Goal: Task Accomplishment & Management: Use online tool/utility

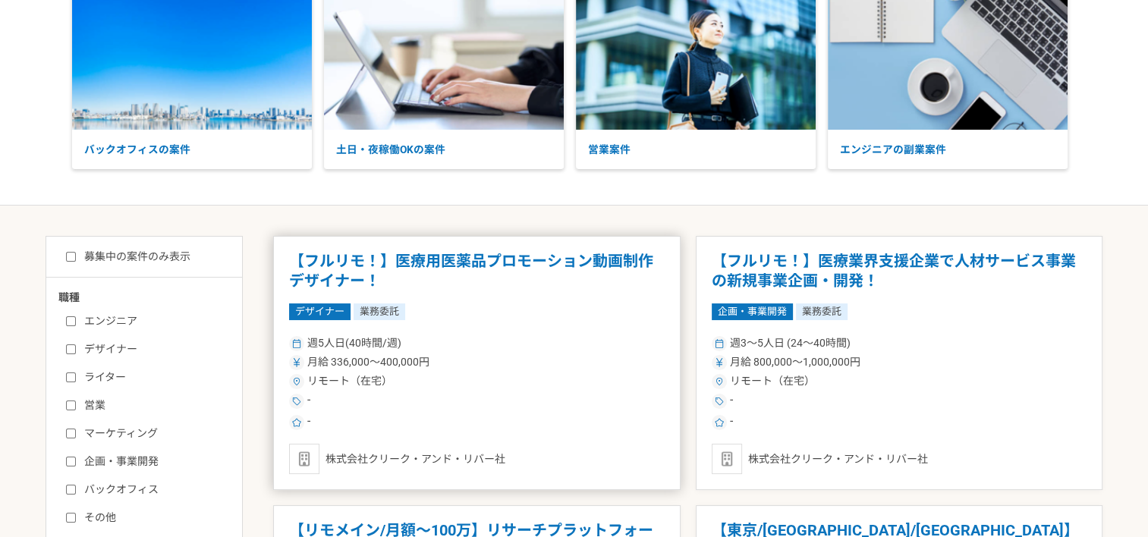
scroll to position [152, 0]
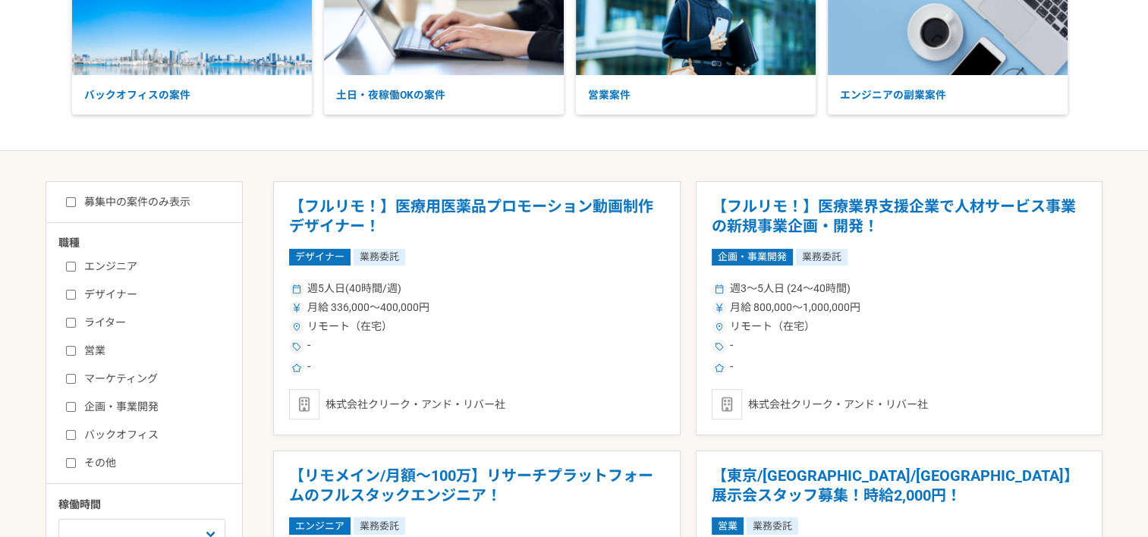
click at [90, 401] on label "企画・事業開発" at bounding box center [153, 407] width 174 height 16
click at [76, 402] on input "企画・事業開発" at bounding box center [71, 407] width 10 height 10
checkbox input "true"
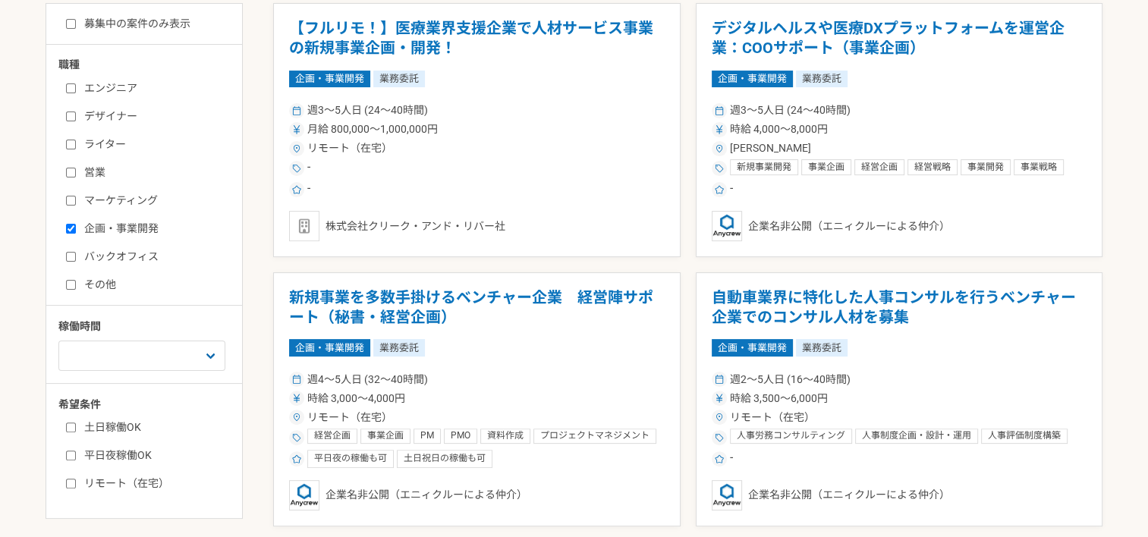
scroll to position [379, 0]
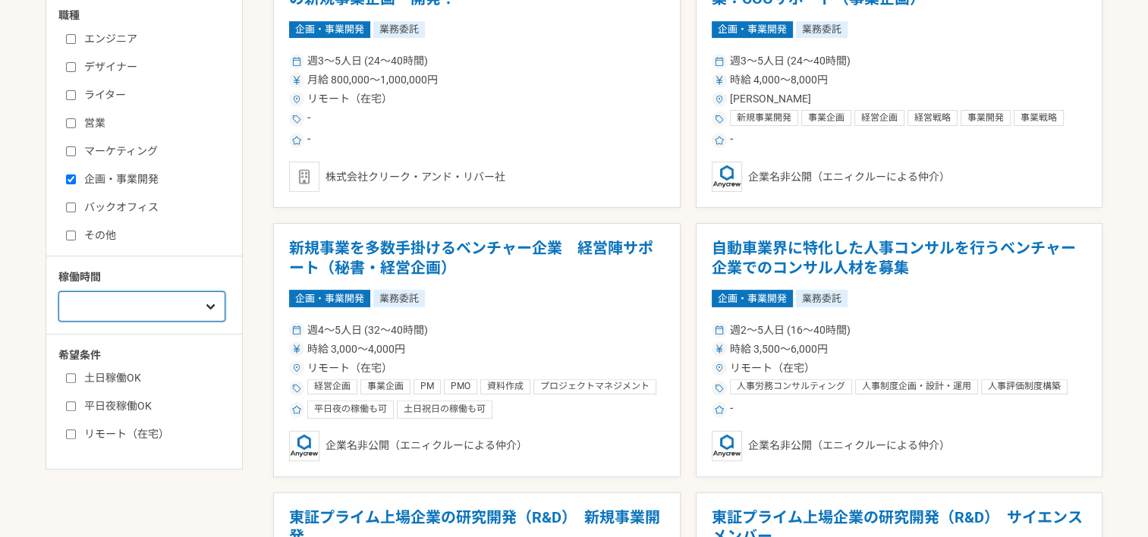
click at [167, 310] on select "週1人日（8時間）以下 週2人日（16時間）以下 週3人日（24時間）以下 週4人日（32時間）以下 週5人日（40時間）以下" at bounding box center [141, 306] width 167 height 30
select select "3"
click at [58, 291] on select "週1人日（8時間）以下 週2人日（16時間）以下 週3人日（24時間）以下 週4人日（32時間）以下 週5人日（40時間）以下" at bounding box center [141, 306] width 167 height 30
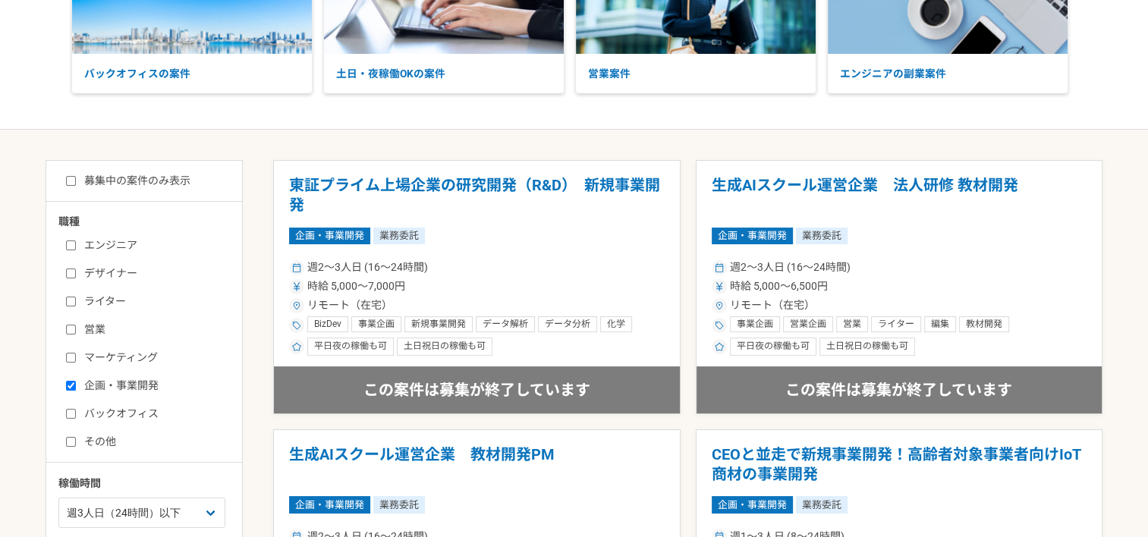
scroll to position [228, 0]
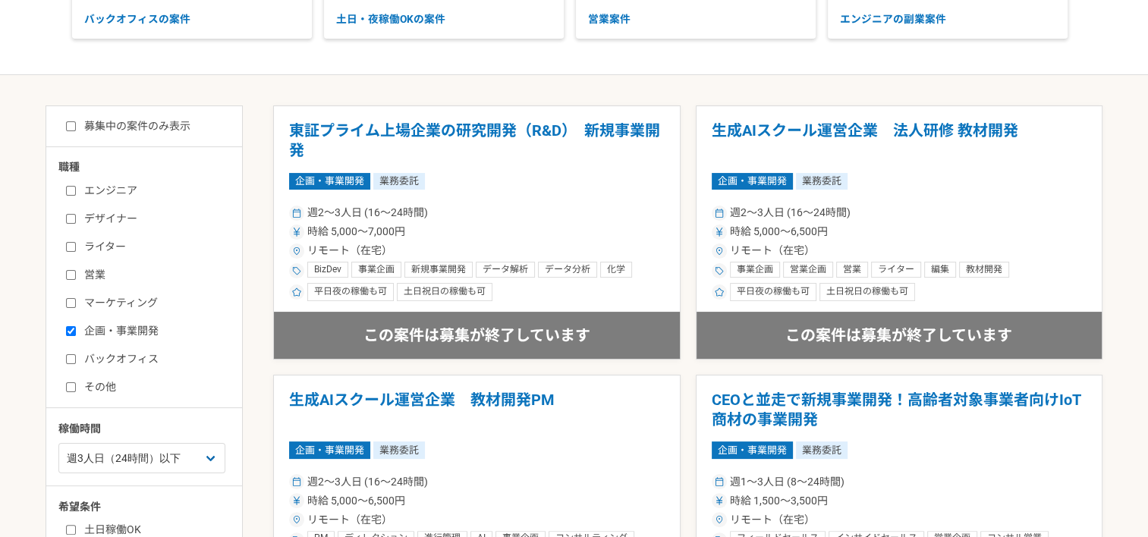
click at [74, 357] on input "バックオフィス" at bounding box center [71, 359] width 10 height 10
checkbox input "true"
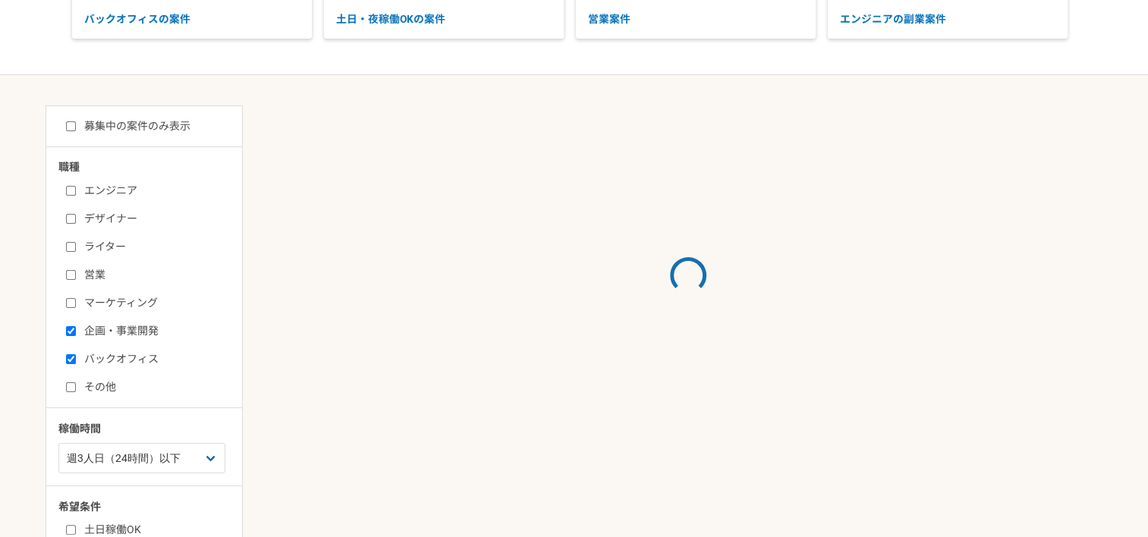
click at [66, 329] on input "企画・事業開発" at bounding box center [71, 331] width 10 height 10
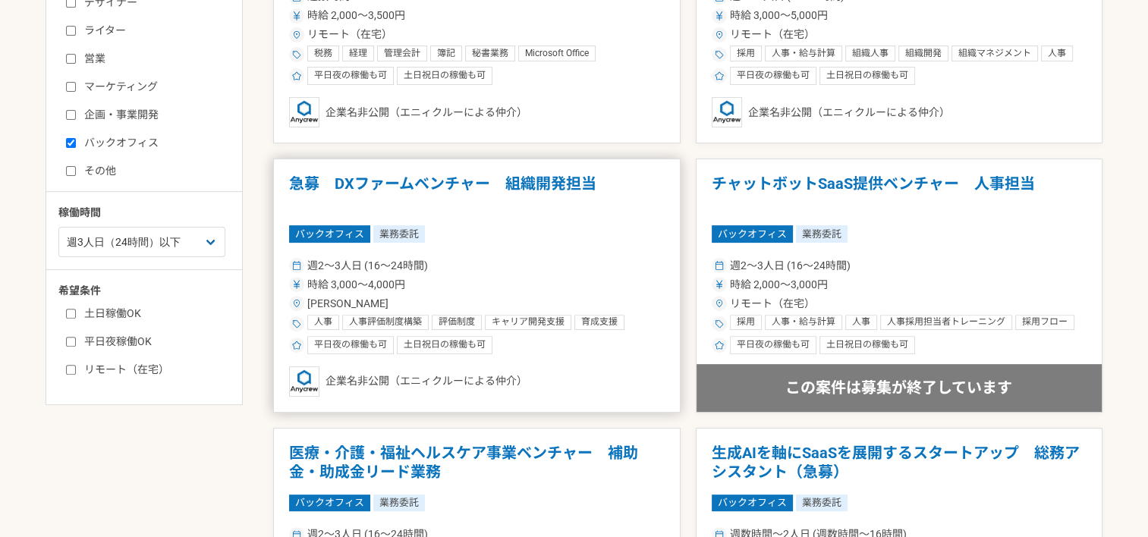
scroll to position [379, 0]
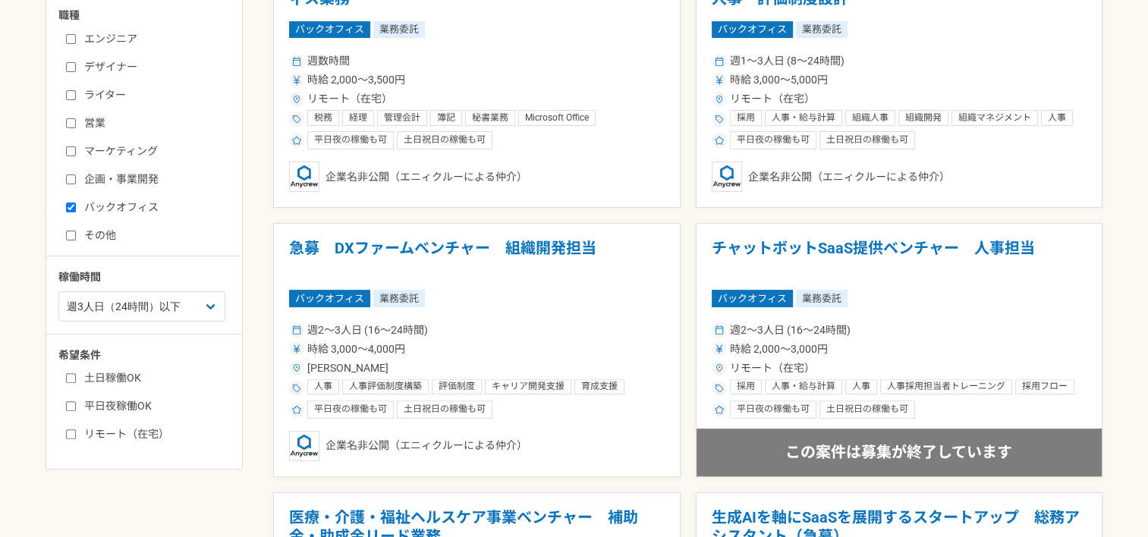
click at [77, 182] on label "企画・事業開発" at bounding box center [153, 179] width 174 height 16
click at [76, 182] on input "企画・事業開発" at bounding box center [71, 179] width 10 height 10
checkbox input "true"
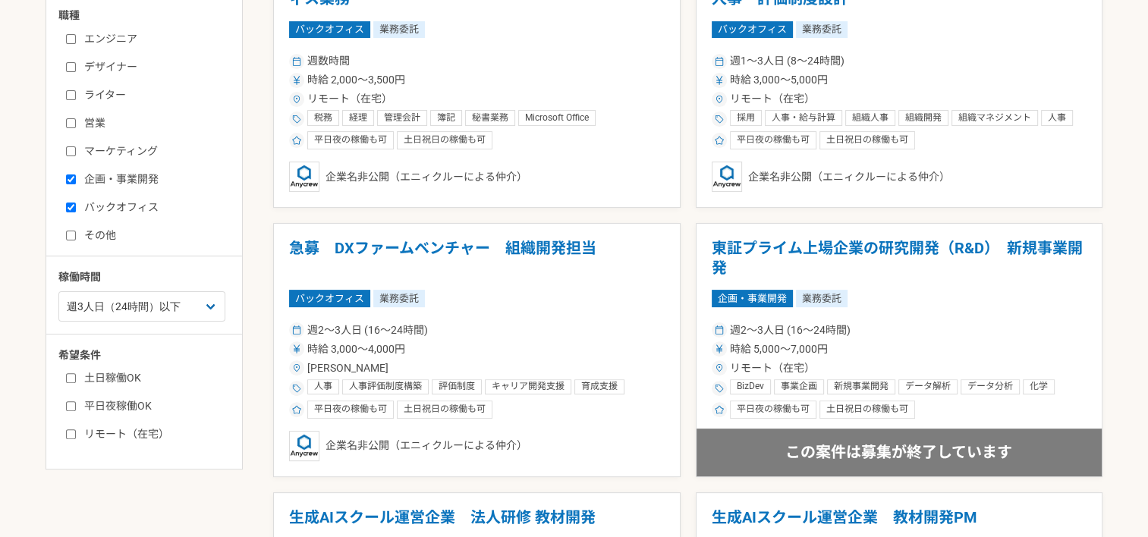
click at [78, 201] on label "バックオフィス" at bounding box center [153, 208] width 174 height 16
click at [76, 203] on input "バックオフィス" at bounding box center [71, 208] width 10 height 10
checkbox input "false"
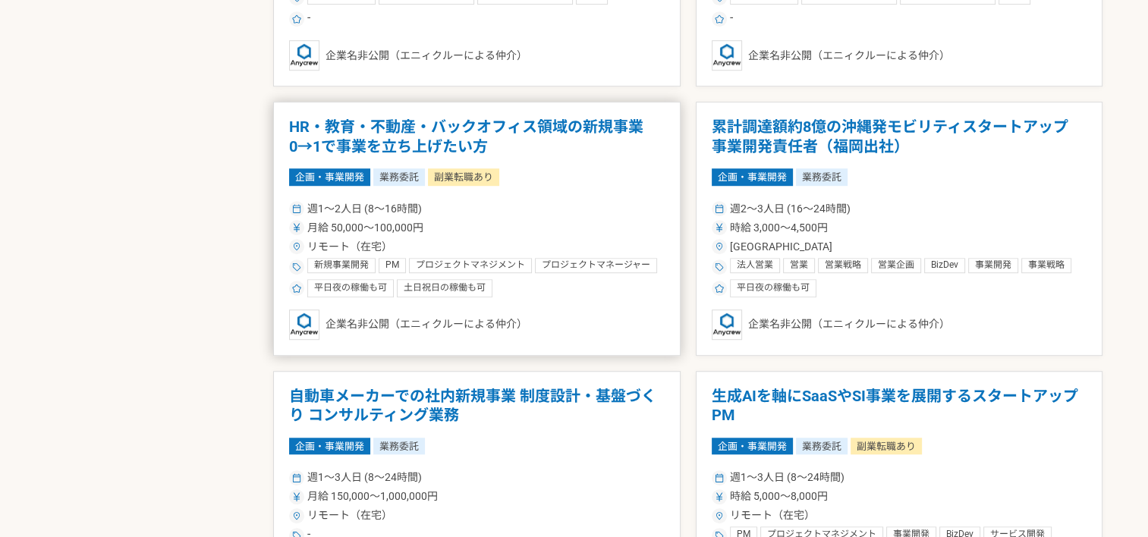
scroll to position [1062, 0]
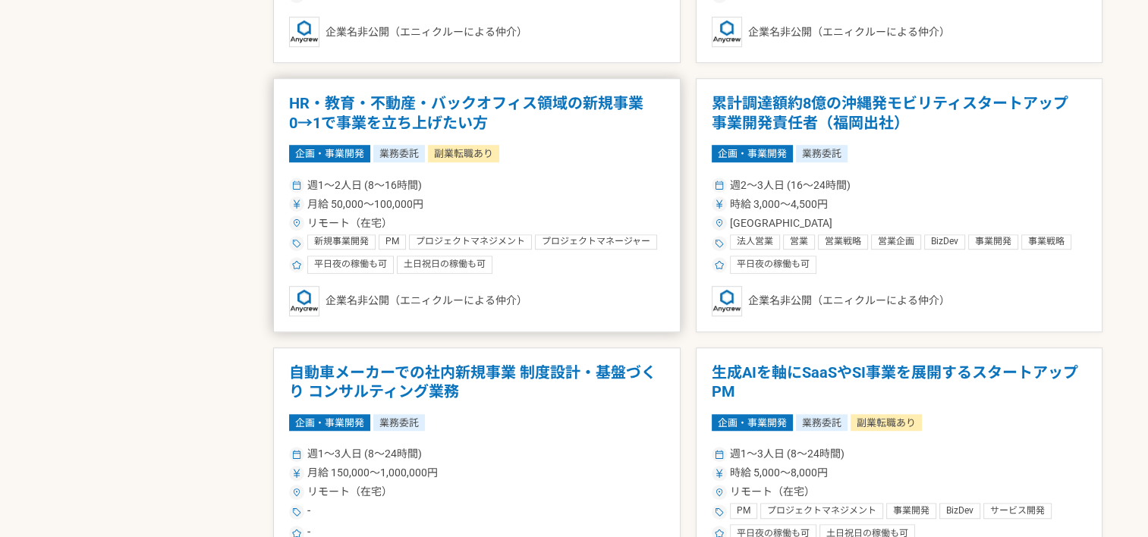
click at [428, 110] on h1 "HR・教育・不動産・バックオフィス領域の新規事業　0→1で事業を立ち上げたい方" at bounding box center [477, 113] width 376 height 39
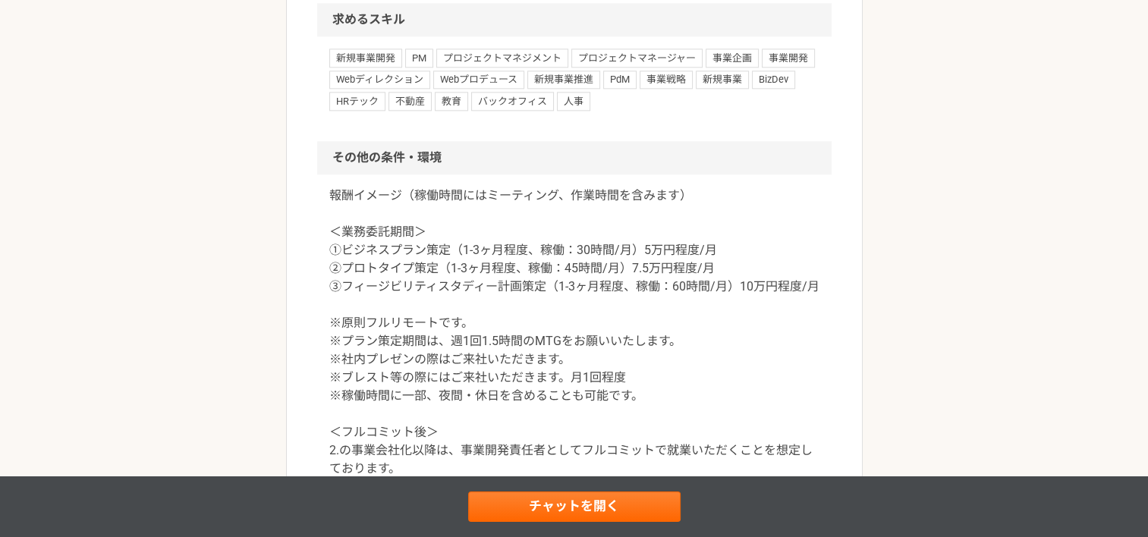
scroll to position [1897, 0]
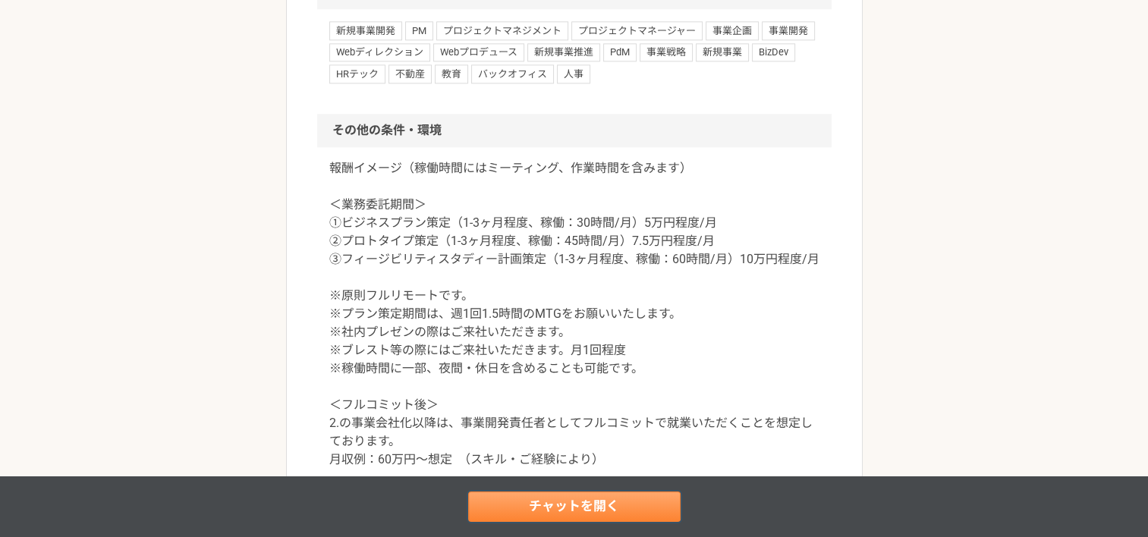
click at [537, 505] on link "チャットを開く" at bounding box center [574, 507] width 212 height 30
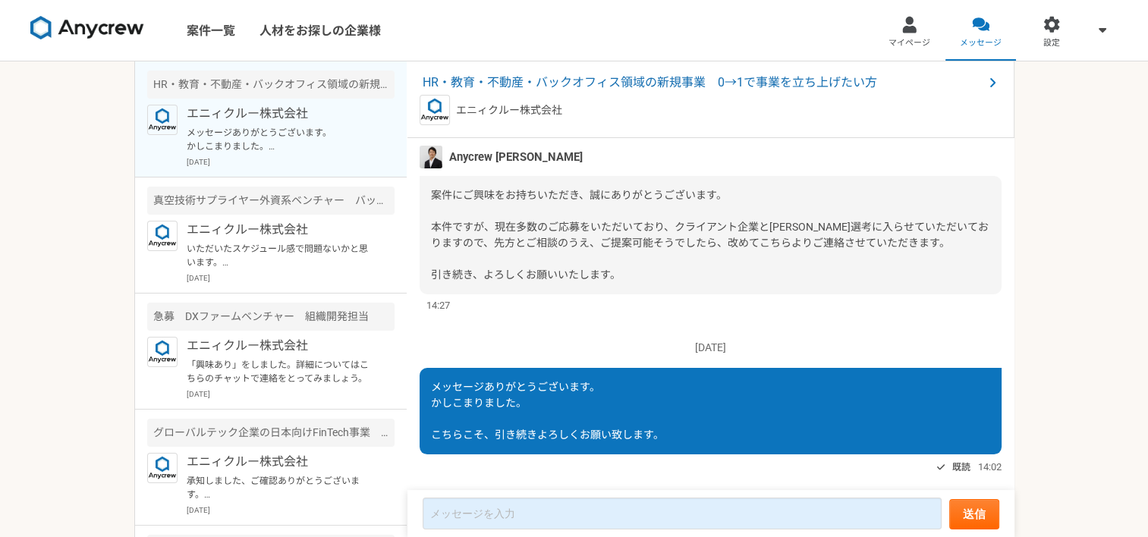
scroll to position [181, 0]
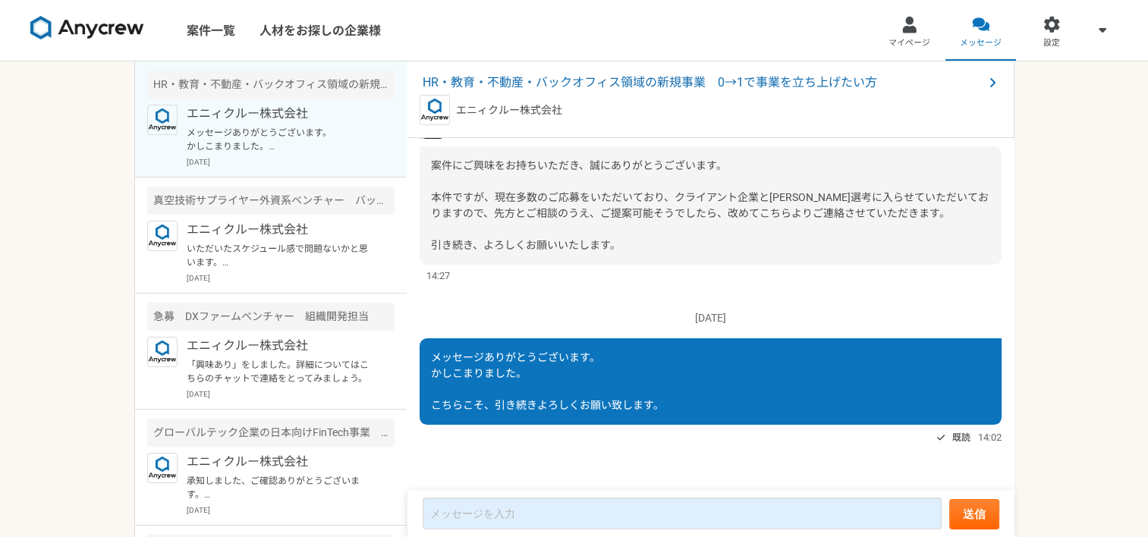
click at [545, 286] on div "[DATE] 「興味あり」をしました。詳細についてはこちらのチャットで連絡をとってみましょう。 既読 13:42 [DATE] Anycrew [PERSON…" at bounding box center [710, 315] width 607 height 354
click at [321, 215] on article "真空技術サプライヤー外資系ベンチャー　バックオフィス業務 エニィクルー株式会社 いただいたスケジュール感で問題ないかと思います。 それでは一度オンラインにて、…" at bounding box center [271, 236] width 272 height 116
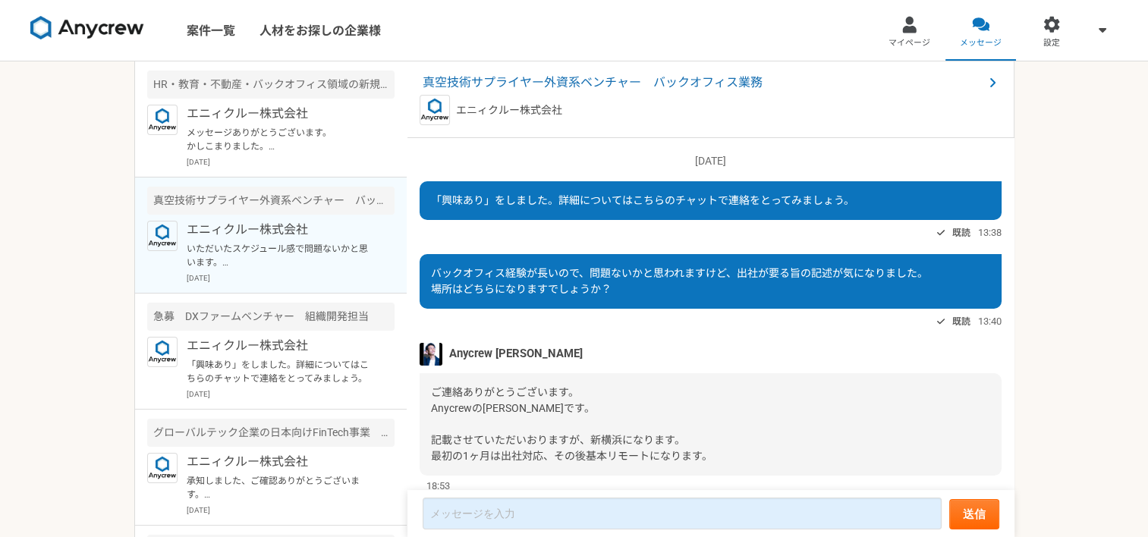
scroll to position [821, 0]
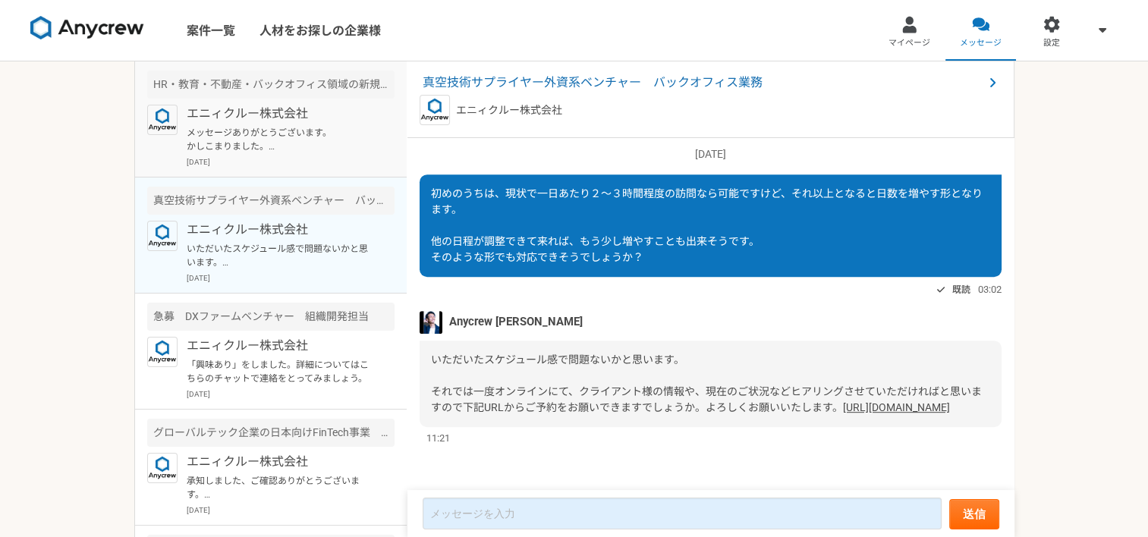
click at [288, 124] on div "エニィクルー株式会社 メッセージありがとうございます。 かしこまりました。 こちらこそ、引き続きよろしくお願い致します。 [DATE]" at bounding box center [291, 136] width 208 height 63
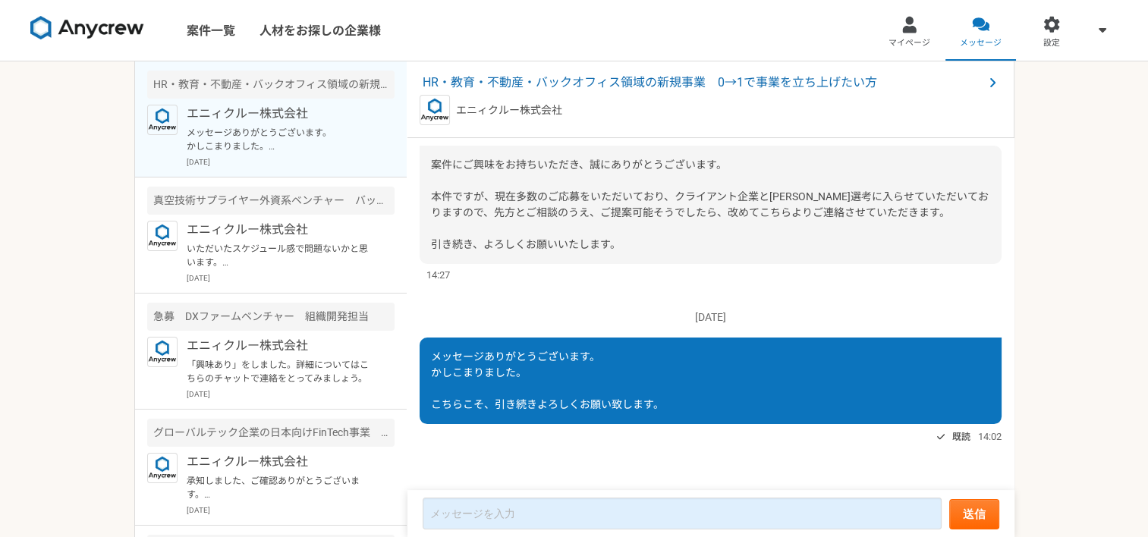
scroll to position [181, 0]
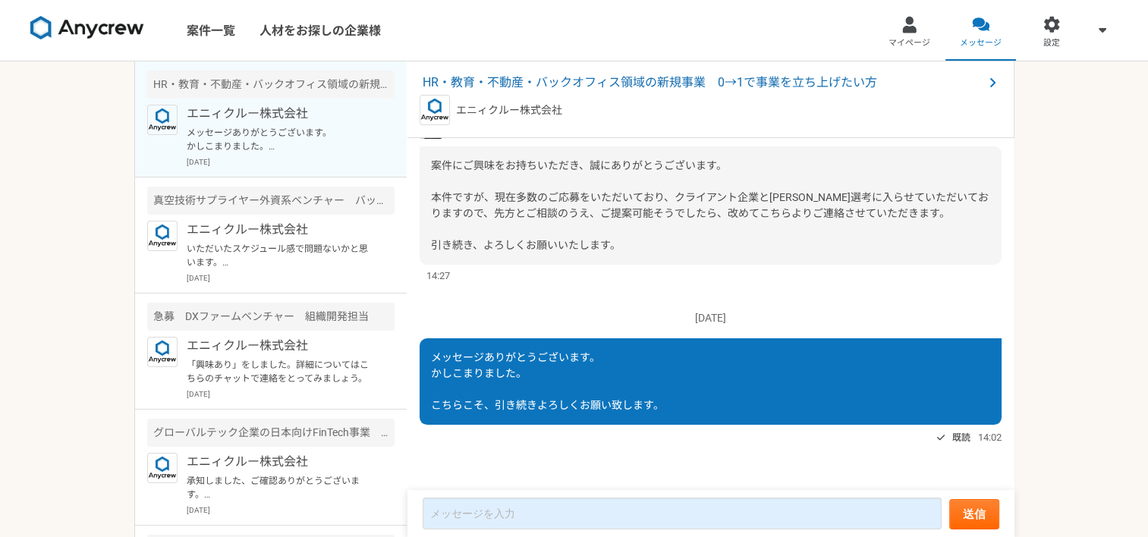
click at [505, 300] on div "[DATE] メッセージありがとうございます。 かしこまりました。 こちらこそ、引き続きよろしくお願い致します。 既読 14:02" at bounding box center [711, 371] width 582 height 152
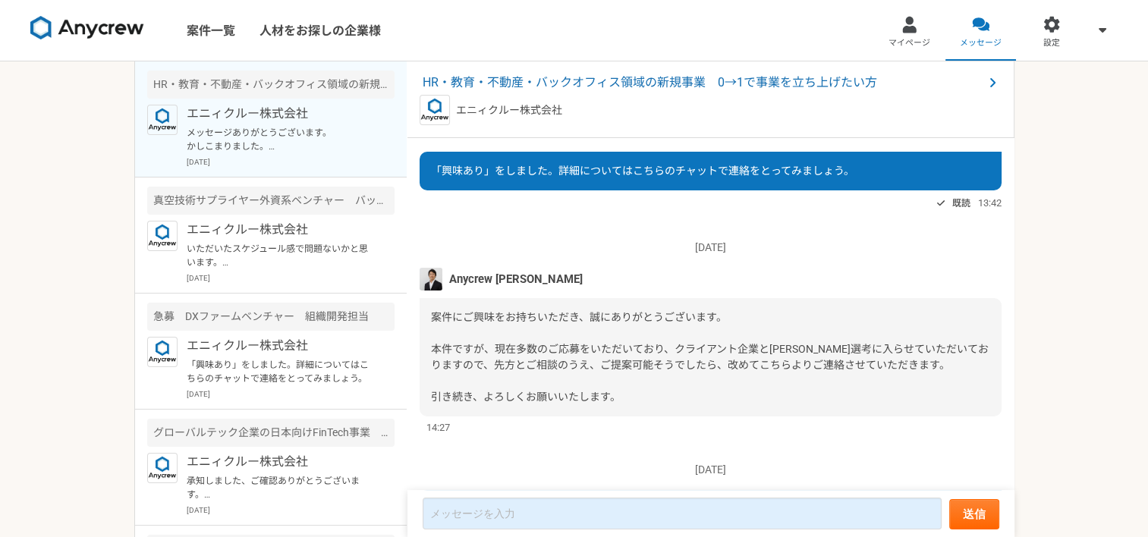
scroll to position [105, 0]
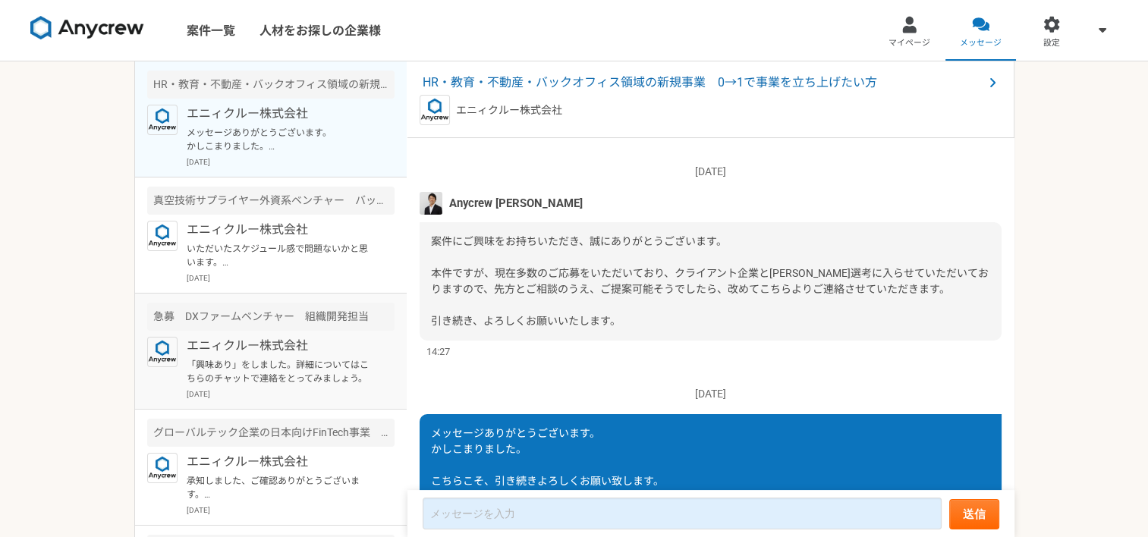
click at [264, 346] on p "エニィクルー株式会社" at bounding box center [280, 346] width 187 height 18
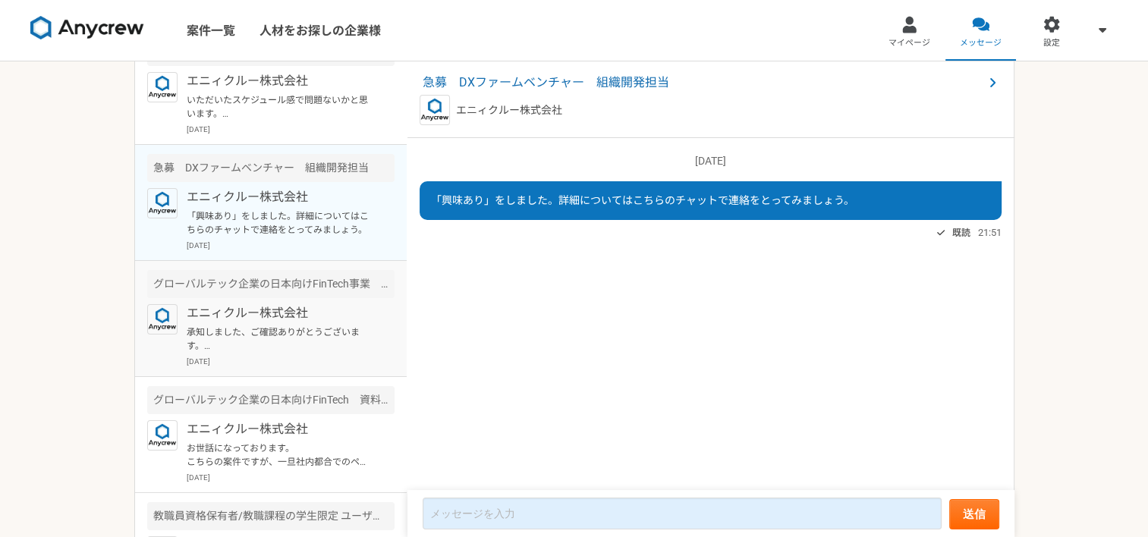
scroll to position [152, 0]
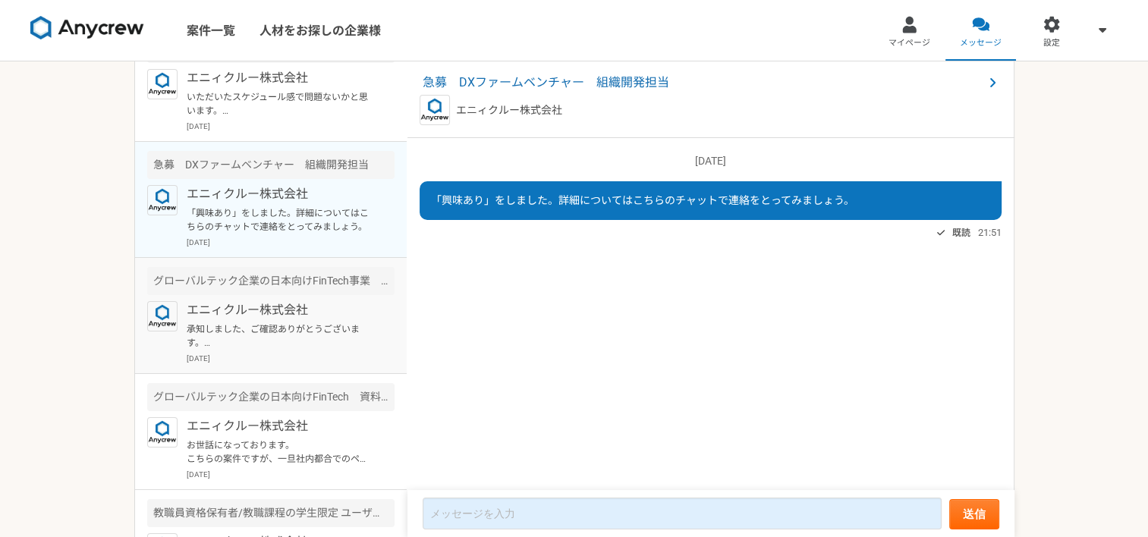
click at [254, 303] on p "エニィクルー株式会社" at bounding box center [280, 310] width 187 height 18
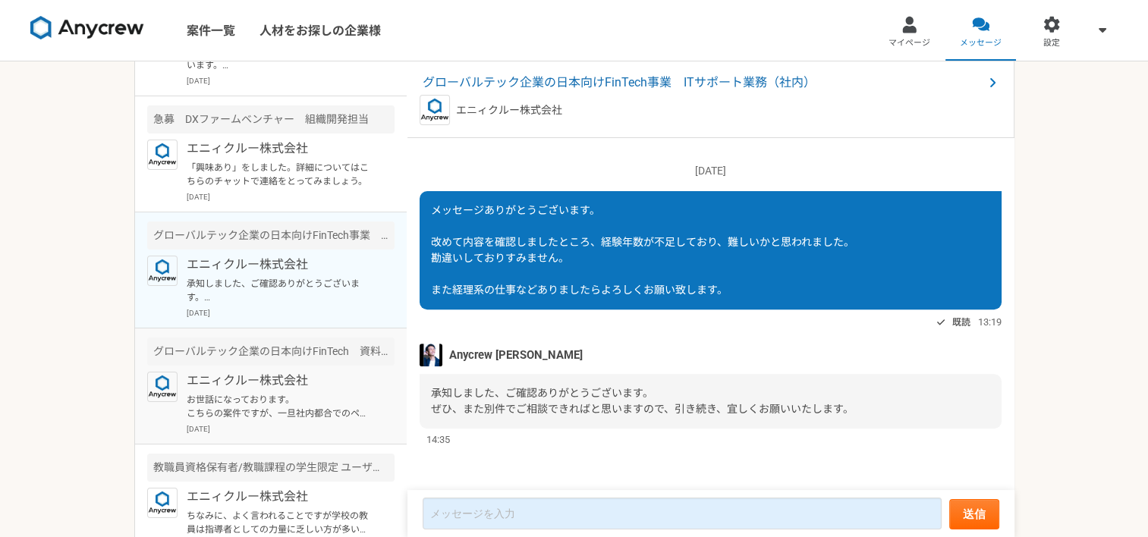
scroll to position [303, 0]
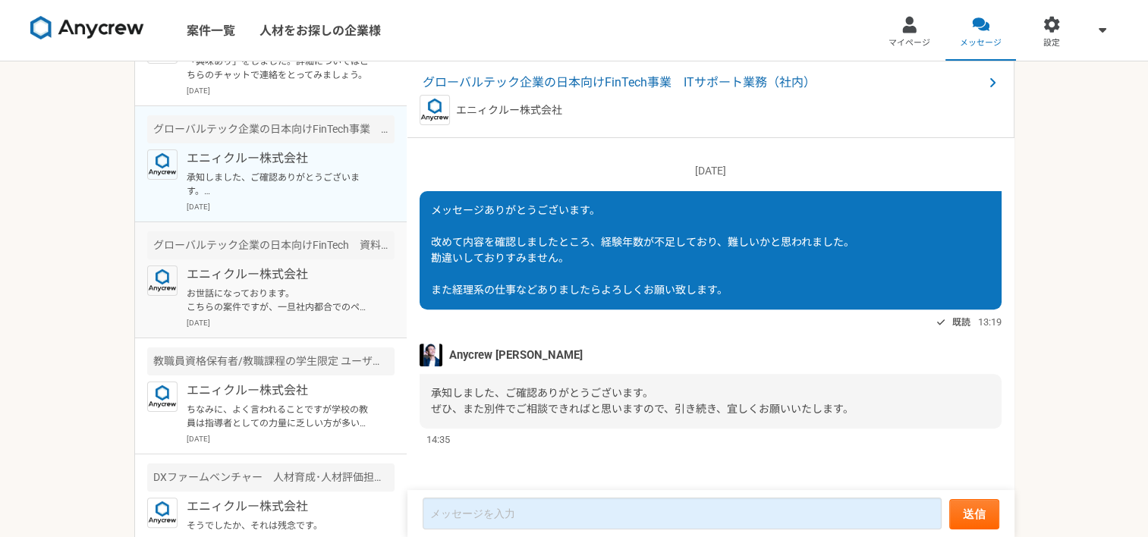
click at [269, 299] on p "お世話になっております。 こちらの案件ですが、一旦社内都合でのペンディングとなったということで連絡をいただきました。 また再度動き出すタイミングがありましたら…" at bounding box center [280, 300] width 187 height 27
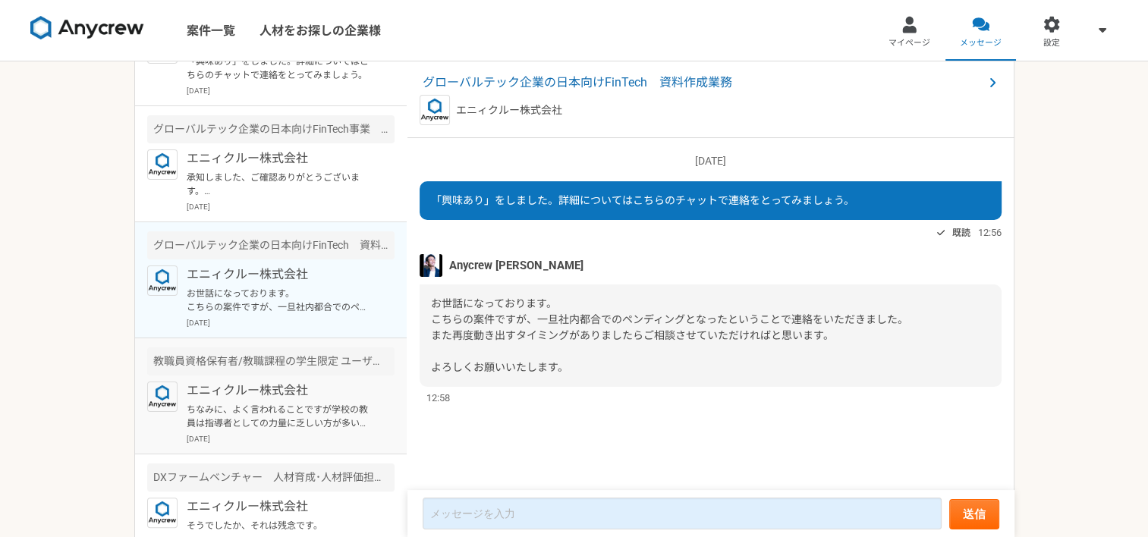
click at [279, 410] on p "ちなみに、よく言われることですが学校の教員は指導者としての力量に乏しい方が多いので、有益な回答は得づらいかもしれません。 ご参考までにどうぞ。" at bounding box center [280, 416] width 187 height 27
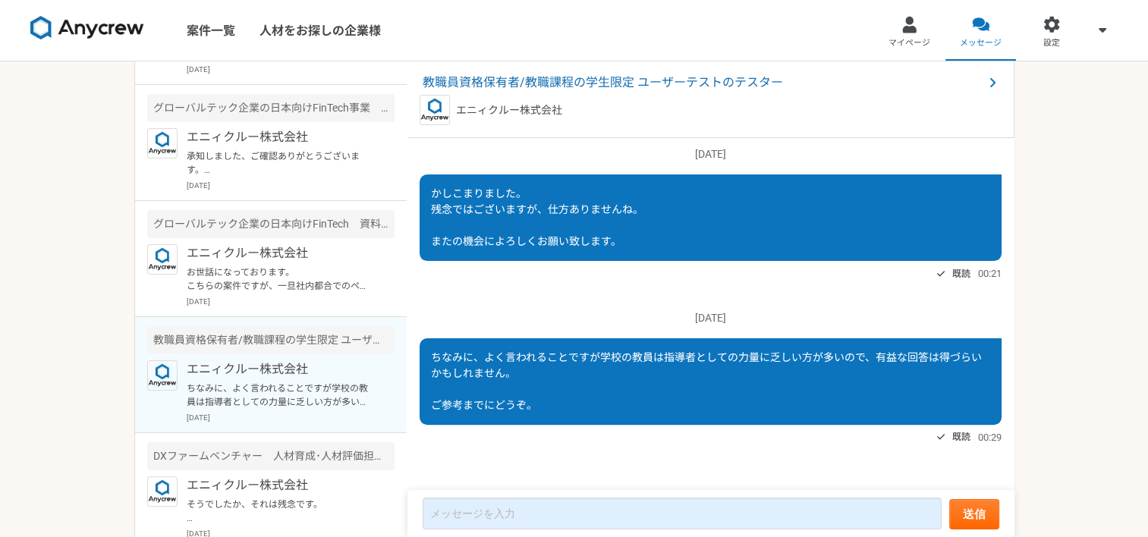
scroll to position [336, 0]
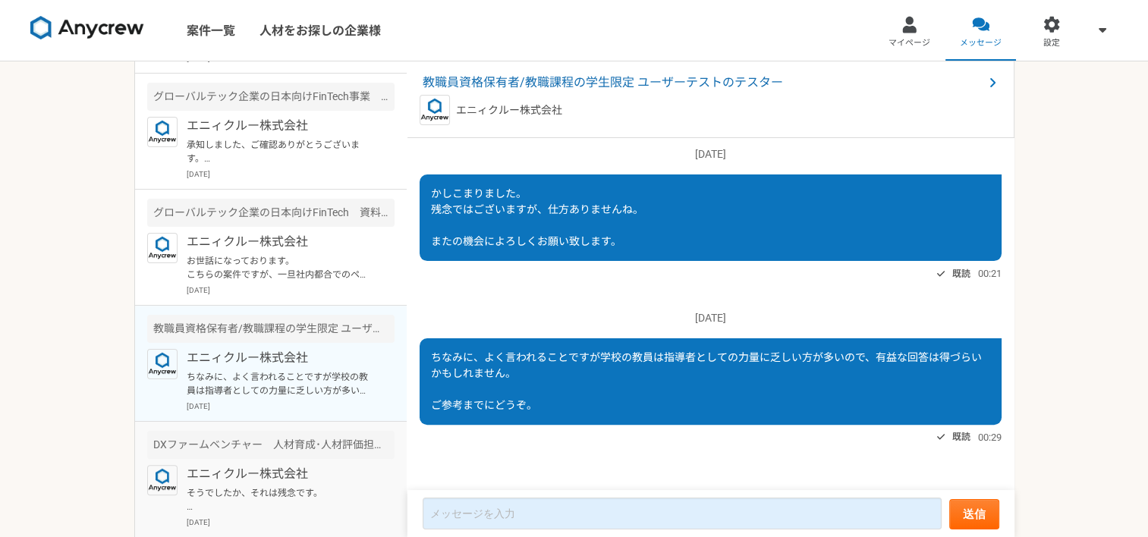
click at [267, 473] on p "エニィクルー株式会社" at bounding box center [280, 474] width 187 height 18
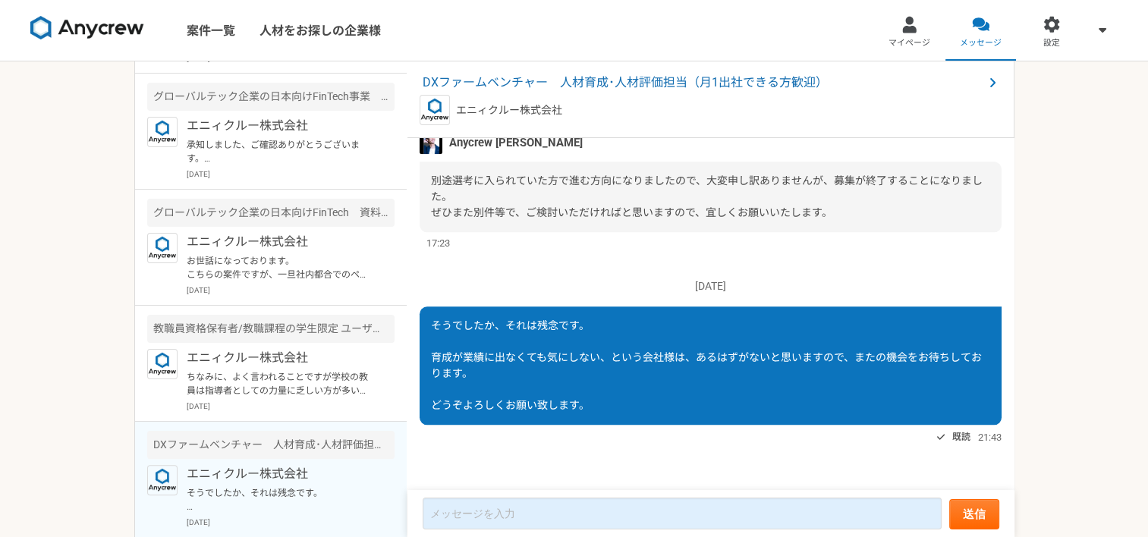
scroll to position [1457, 0]
